Goal: Navigation & Orientation: Find specific page/section

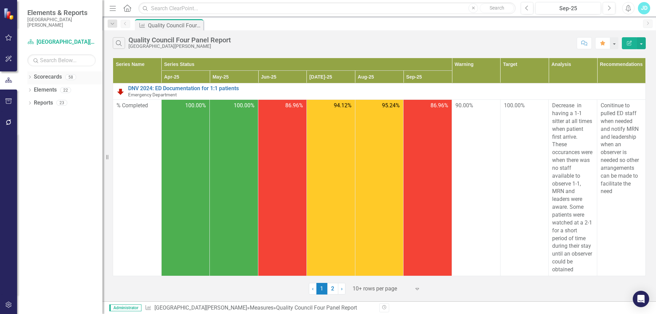
click at [31, 74] on div "Dropdown Scorecards 58" at bounding box center [64, 77] width 75 height 13
click at [30, 77] on icon at bounding box center [30, 77] width 2 height 3
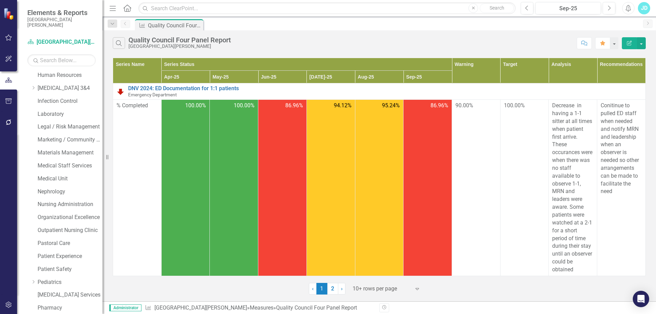
scroll to position [308, 0]
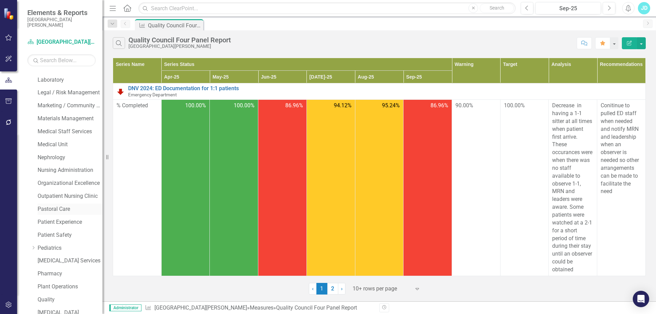
click at [62, 210] on link "Pastoral Care" at bounding box center [70, 209] width 65 height 8
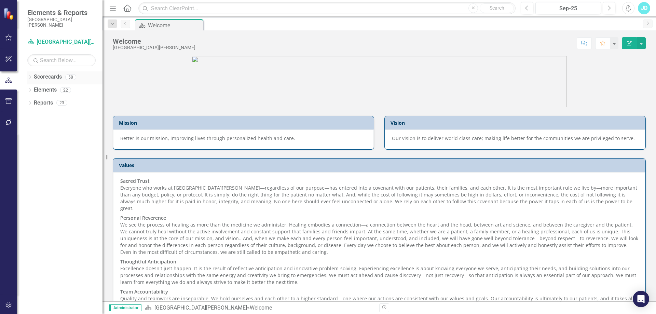
click at [29, 78] on icon "Dropdown" at bounding box center [29, 78] width 5 height 4
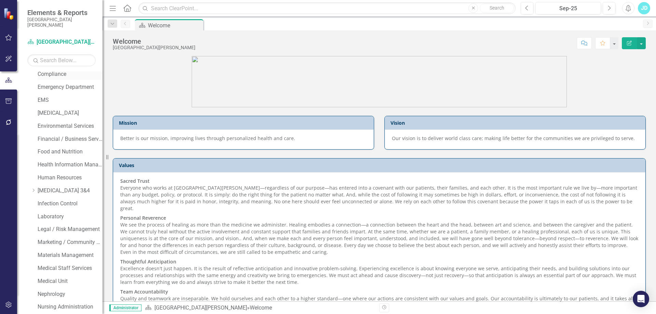
scroll to position [342, 0]
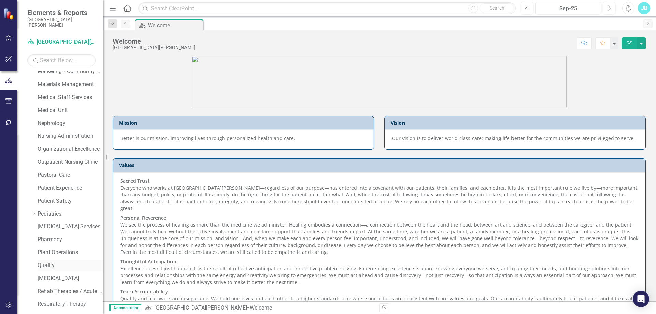
click at [51, 265] on link "Quality" at bounding box center [70, 266] width 65 height 8
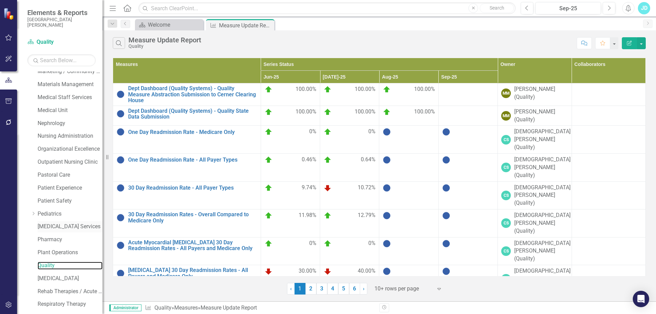
scroll to position [482, 0]
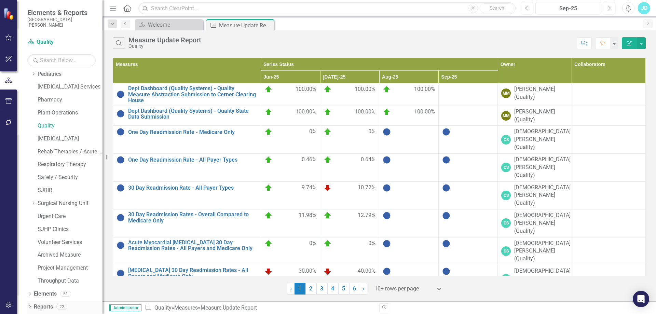
click at [30, 307] on icon "Dropdown" at bounding box center [29, 308] width 5 height 4
